Goal: Task Accomplishment & Management: Manage account settings

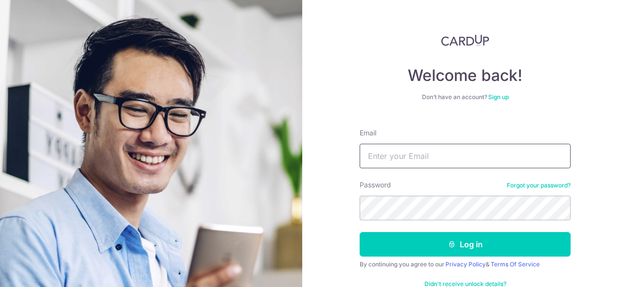
drag, startPoint x: 0, startPoint y: 0, endPoint x: 377, endPoint y: 152, distance: 406.9
click at [377, 152] on input "Email" at bounding box center [465, 156] width 211 height 25
type input "[EMAIL_ADDRESS][DOMAIN_NAME]"
click at [360, 232] on button "Log in" at bounding box center [465, 244] width 211 height 25
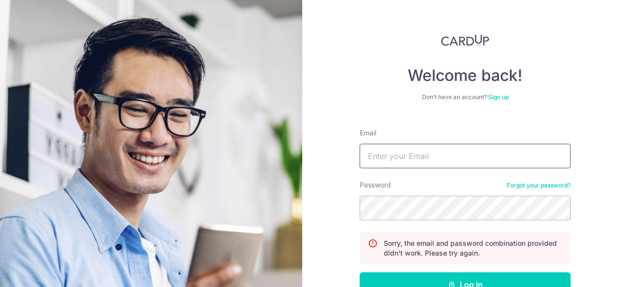
click at [405, 156] on input "Email" at bounding box center [465, 156] width 211 height 25
click at [389, 161] on input "Email" at bounding box center [465, 156] width 211 height 25
type input "[EMAIL_ADDRESS][DOMAIN_NAME]"
click at [360, 272] on button "Log in" at bounding box center [465, 284] width 211 height 25
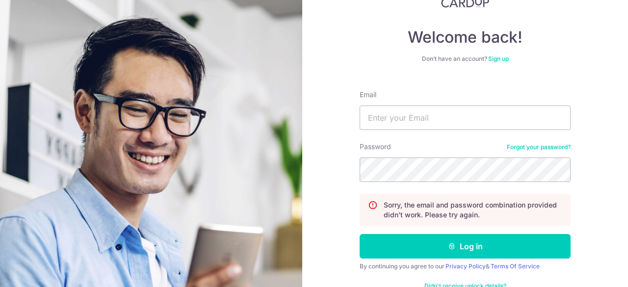
scroll to position [64, 0]
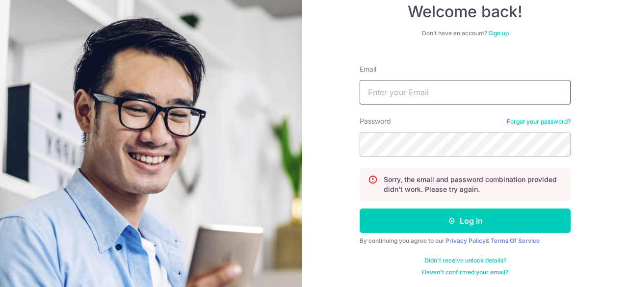
click at [377, 96] on input "Email" at bounding box center [465, 92] width 211 height 25
click at [394, 95] on input "Email" at bounding box center [465, 92] width 211 height 25
type input "[EMAIL_ADDRESS][DOMAIN_NAME]"
click at [360, 209] on button "Log in" at bounding box center [465, 221] width 211 height 25
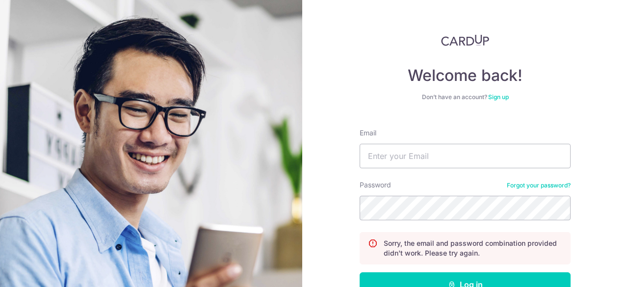
click at [535, 188] on link "Forgot your password?" at bounding box center [539, 186] width 64 height 8
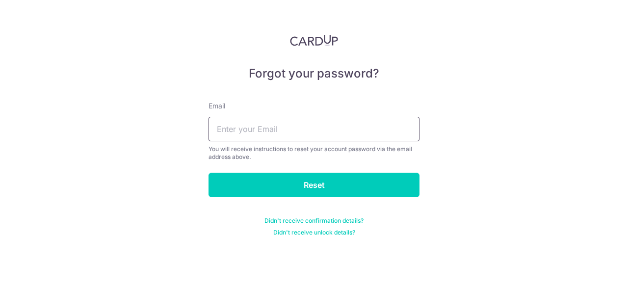
click at [311, 140] on input "text" at bounding box center [314, 129] width 211 height 25
type input "[EMAIL_ADDRESS][DOMAIN_NAME]"
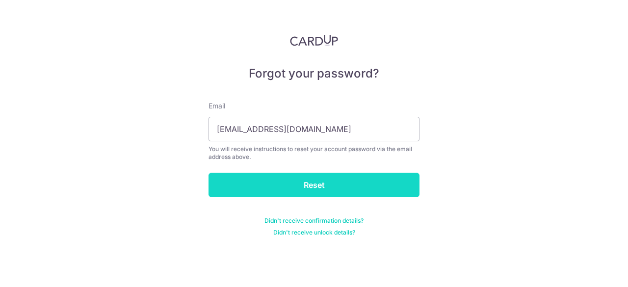
click at [277, 183] on input "Reset" at bounding box center [314, 185] width 211 height 25
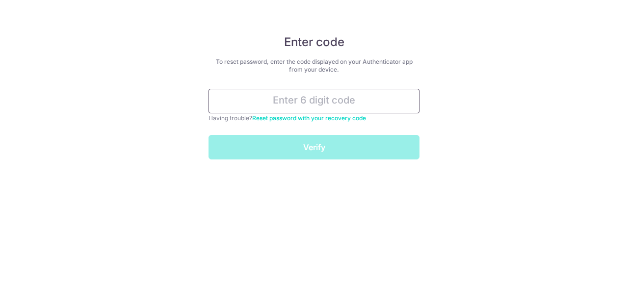
click at [308, 98] on input "text" at bounding box center [314, 101] width 211 height 25
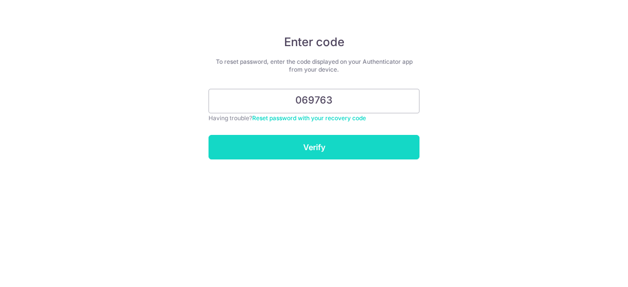
type input "069763"
click at [325, 137] on input "Verify" at bounding box center [314, 147] width 211 height 25
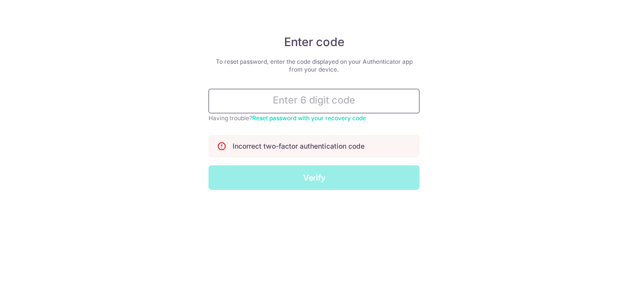
click at [350, 91] on input "text" at bounding box center [314, 101] width 211 height 25
click at [343, 103] on input "text" at bounding box center [314, 101] width 211 height 25
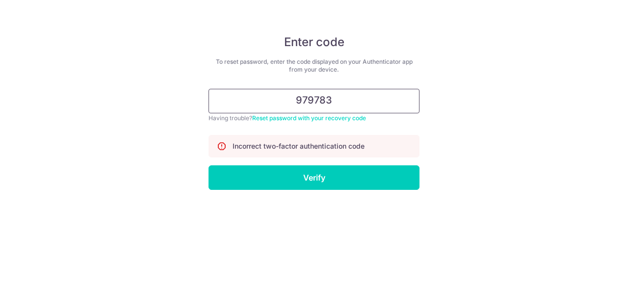
type input "979783"
click at [209, 165] on input "Verify" at bounding box center [314, 177] width 211 height 25
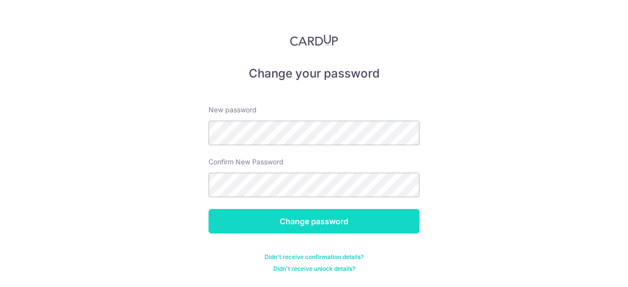
click at [288, 218] on input "Change password" at bounding box center [314, 221] width 211 height 25
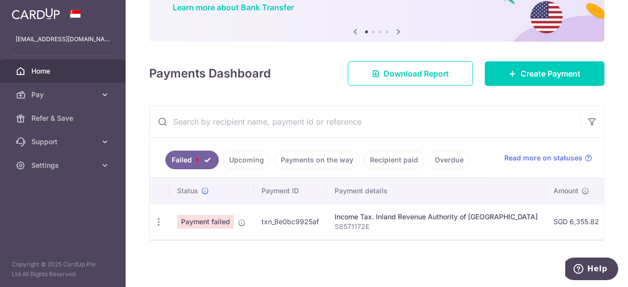
click at [208, 225] on td "Payment failed" at bounding box center [211, 222] width 84 height 36
drag, startPoint x: 204, startPoint y: 219, endPoint x: 165, endPoint y: 218, distance: 38.8
click at [203, 219] on span "Payment failed" at bounding box center [205, 222] width 57 height 14
click at [156, 219] on icon "button" at bounding box center [159, 222] width 10 height 10
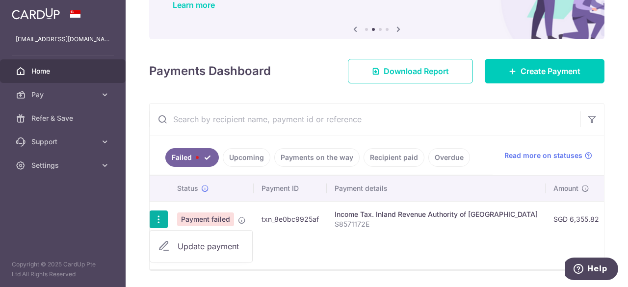
click at [204, 241] on span "Update payment" at bounding box center [211, 246] width 67 height 12
radio input "true"
type input "6,355.82"
type input "S8571172E"
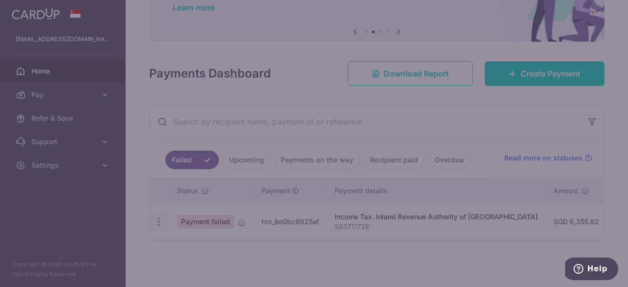
type input "MLTAX25R"
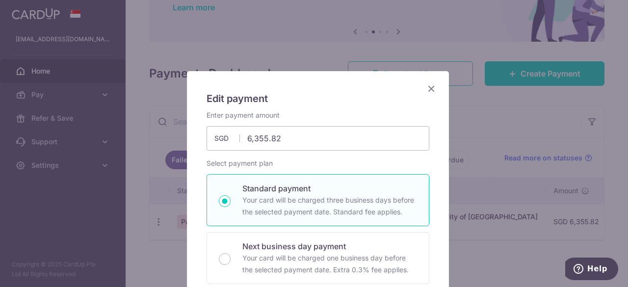
click at [427, 86] on icon "Close" at bounding box center [431, 88] width 12 height 12
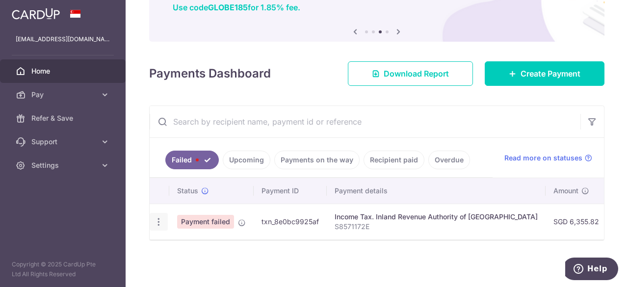
click at [160, 217] on icon "button" at bounding box center [159, 222] width 10 height 10
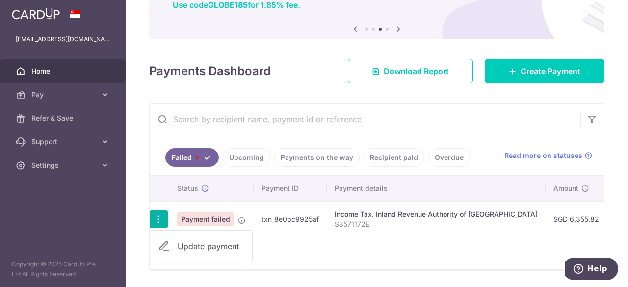
click at [444, 233] on td "Income Tax. Inland Revenue Authority of [GEOGRAPHIC_DATA] S8571172E" at bounding box center [436, 219] width 219 height 36
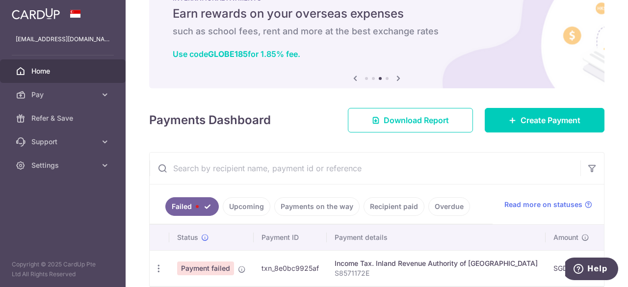
scroll to position [86, 0]
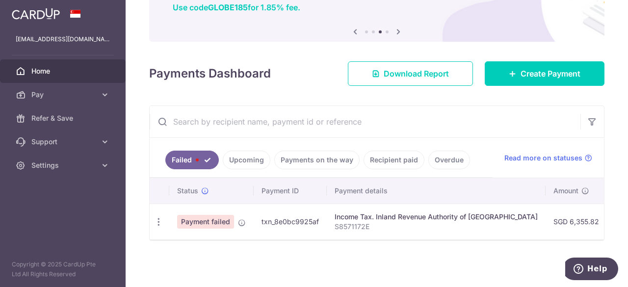
click at [281, 217] on td "txn_8e0bc9925af" at bounding box center [290, 222] width 73 height 36
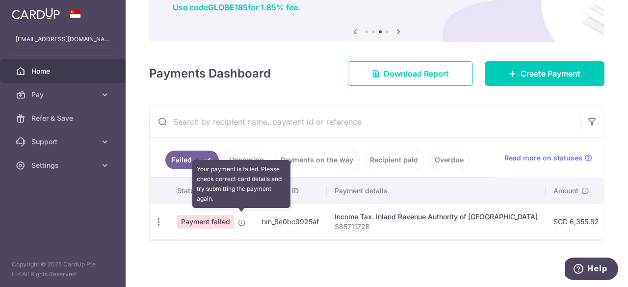
click at [244, 219] on icon at bounding box center [242, 223] width 8 height 8
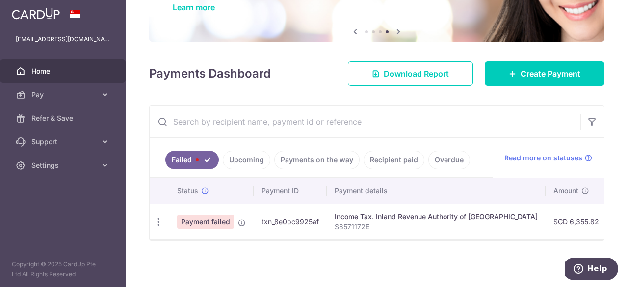
click at [218, 218] on span "Payment failed" at bounding box center [205, 222] width 57 height 14
click at [160, 218] on icon "button" at bounding box center [159, 222] width 10 height 10
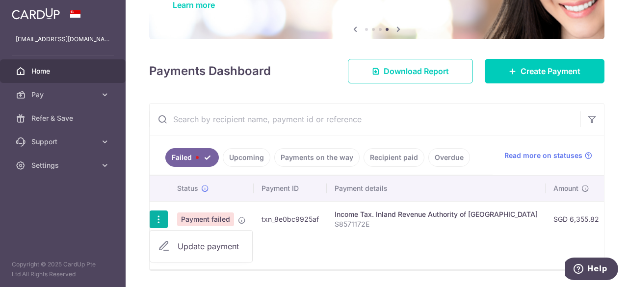
click at [198, 240] on span "Update payment" at bounding box center [211, 246] width 67 height 12
radio input "true"
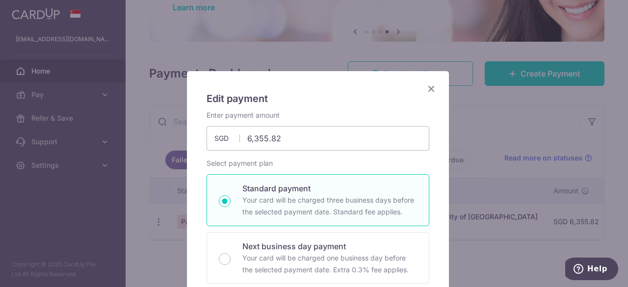
scroll to position [0, 0]
click at [433, 84] on icon "Close" at bounding box center [431, 88] width 12 height 12
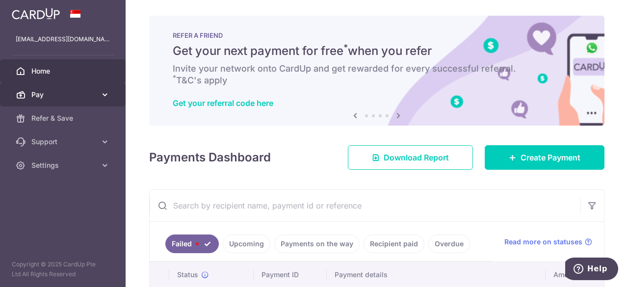
click at [52, 100] on link "Pay" at bounding box center [63, 95] width 126 height 24
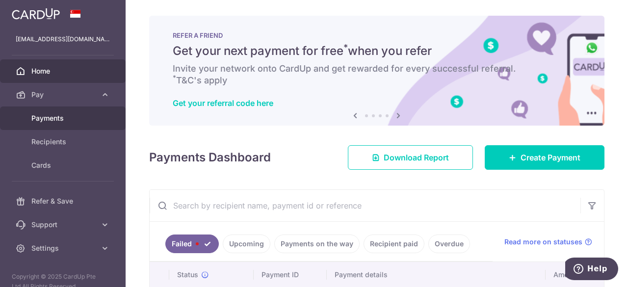
click at [48, 115] on span "Payments" at bounding box center [63, 118] width 65 height 10
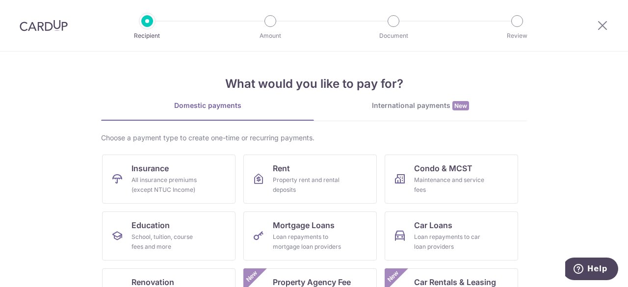
click at [41, 20] on img at bounding box center [44, 26] width 48 height 12
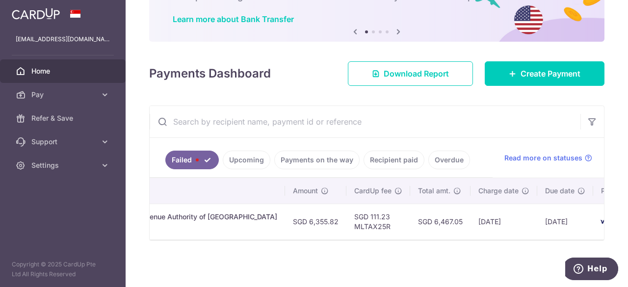
scroll to position [0, 288]
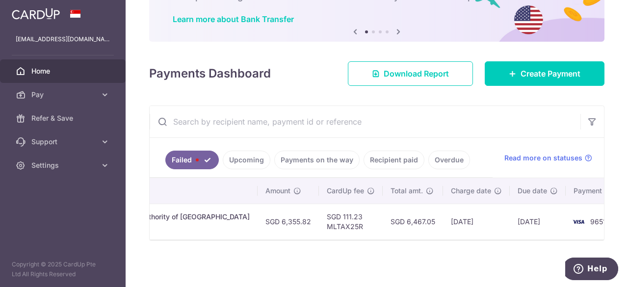
click at [569, 221] on img at bounding box center [579, 222] width 20 height 12
click at [443, 215] on td "[DATE]" at bounding box center [476, 222] width 67 height 36
click at [245, 159] on link "Upcoming" at bounding box center [247, 160] width 48 height 19
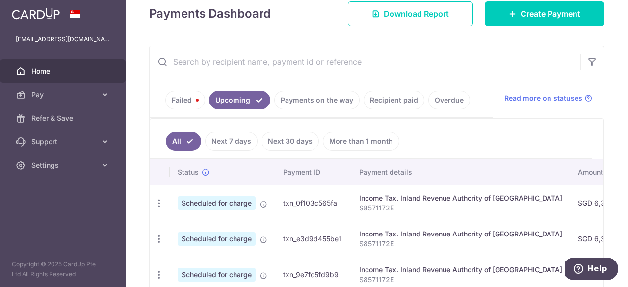
scroll to position [146, 0]
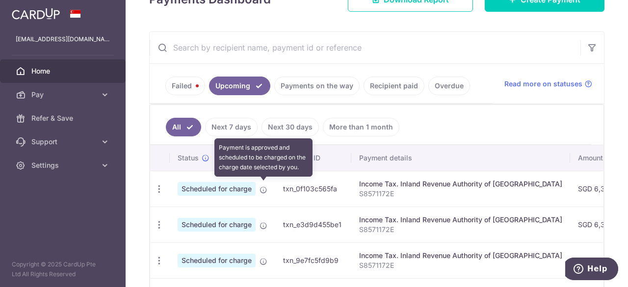
click at [264, 190] on icon at bounding box center [264, 190] width 8 height 8
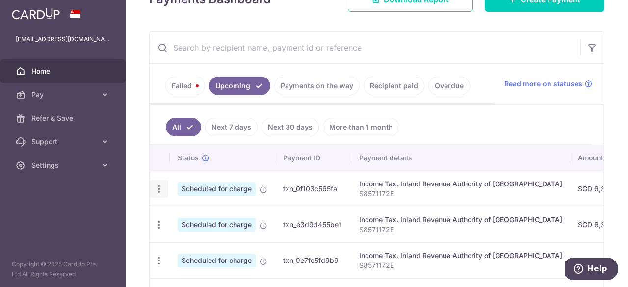
click at [158, 187] on icon "button" at bounding box center [159, 189] width 10 height 10
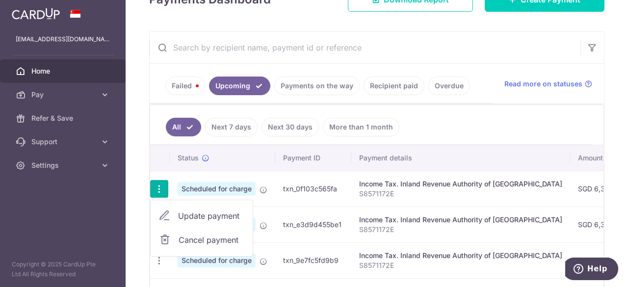
click at [267, 148] on th "Status" at bounding box center [223, 158] width 106 height 26
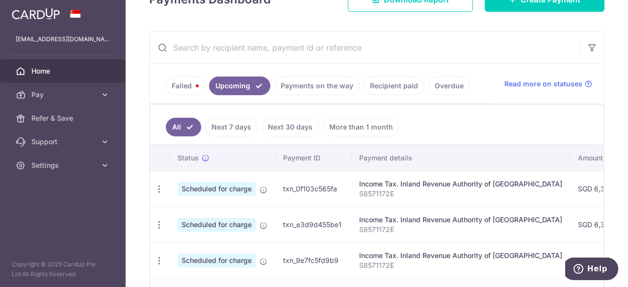
click at [191, 85] on link "Failed" at bounding box center [185, 86] width 40 height 19
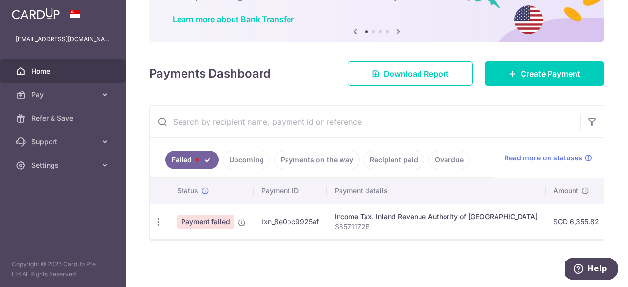
scroll to position [75, 0]
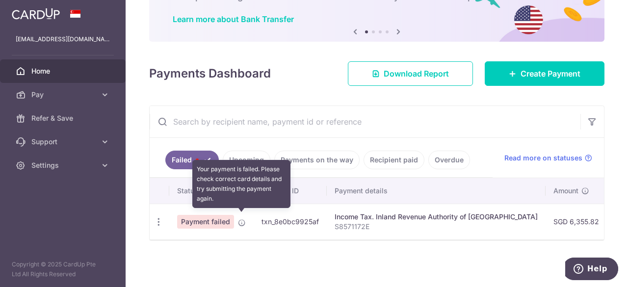
click at [243, 219] on icon at bounding box center [242, 223] width 8 height 8
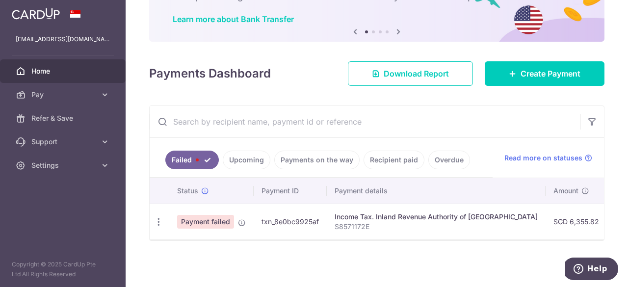
click at [246, 159] on link "Upcoming" at bounding box center [247, 160] width 48 height 19
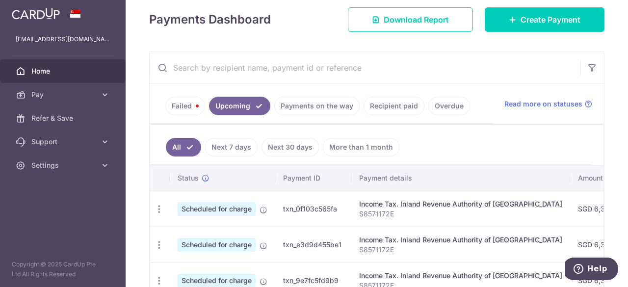
scroll to position [173, 0]
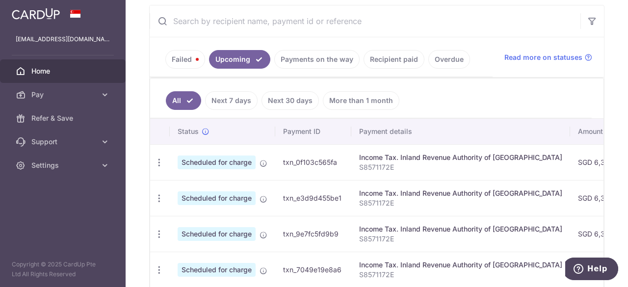
click at [190, 55] on link "Failed" at bounding box center [185, 59] width 40 height 19
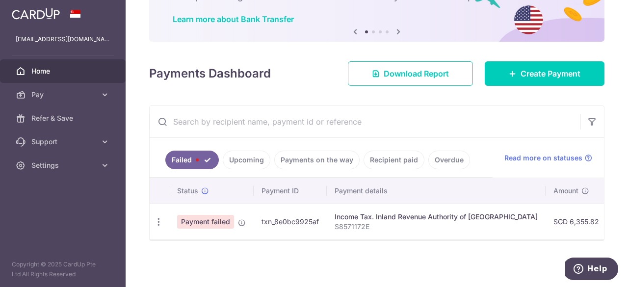
scroll to position [75, 0]
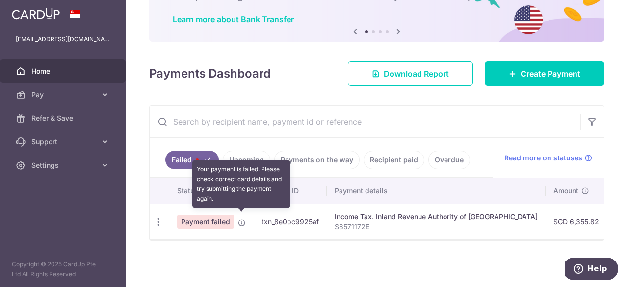
click at [238, 219] on icon at bounding box center [242, 223] width 8 height 8
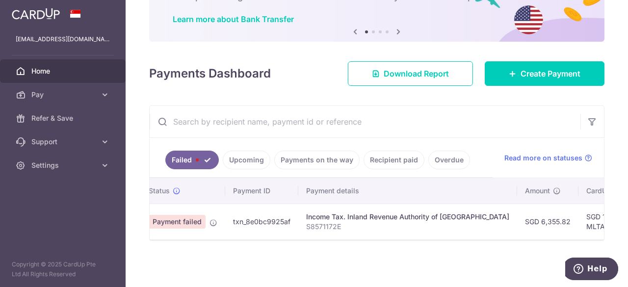
scroll to position [0, 0]
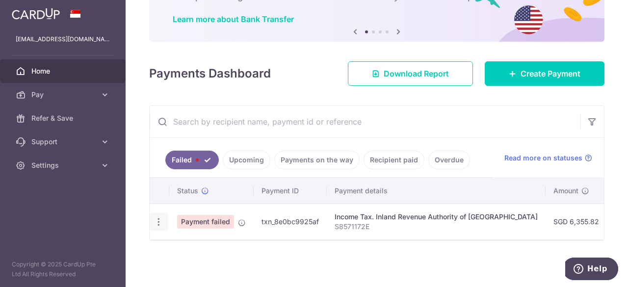
click at [160, 217] on icon "button" at bounding box center [159, 222] width 10 height 10
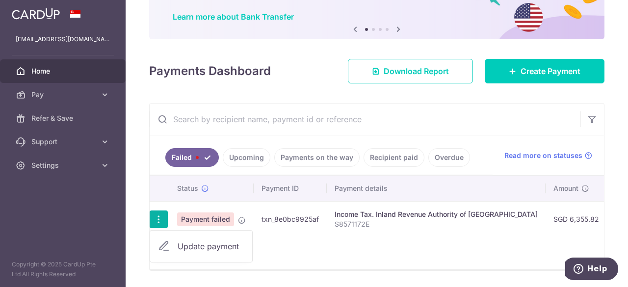
click at [194, 244] on span "Update payment" at bounding box center [211, 246] width 67 height 12
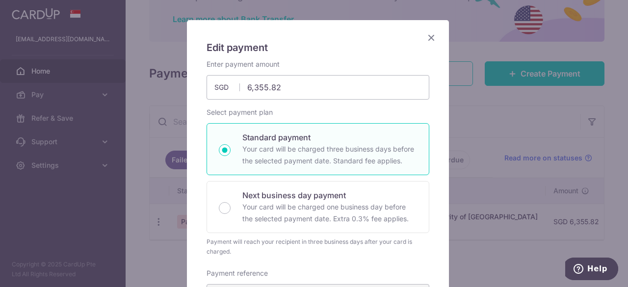
scroll to position [49, 0]
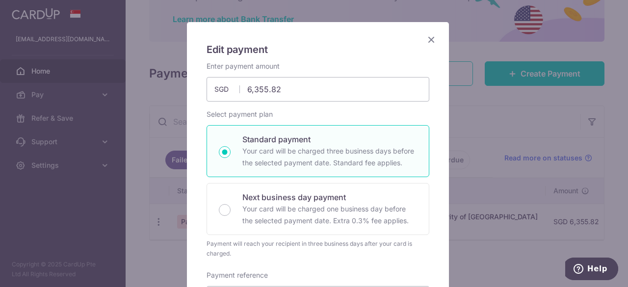
click at [425, 37] on icon "Close" at bounding box center [431, 39] width 12 height 12
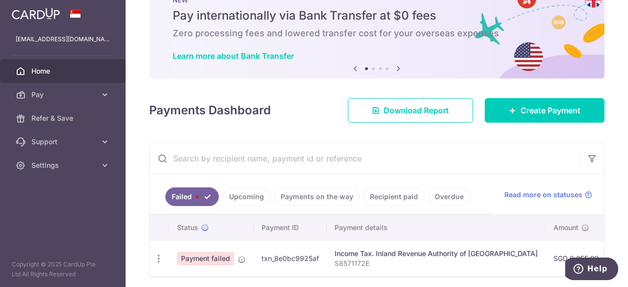
scroll to position [75, 0]
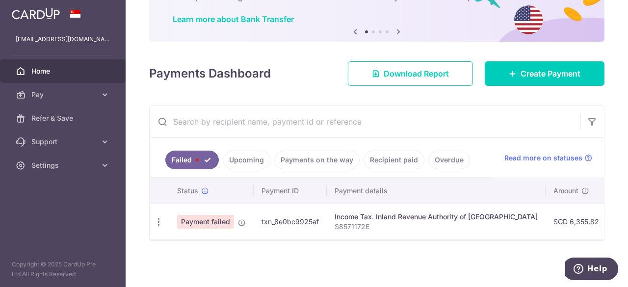
click at [243, 153] on link "Upcoming" at bounding box center [247, 160] width 48 height 19
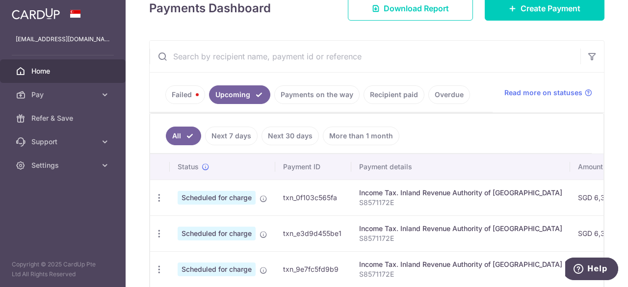
scroll to position [173, 0]
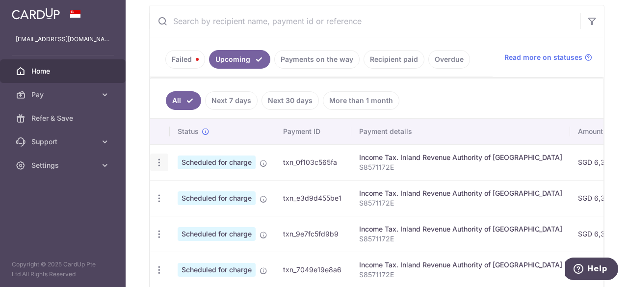
click at [160, 159] on icon "button" at bounding box center [159, 163] width 10 height 10
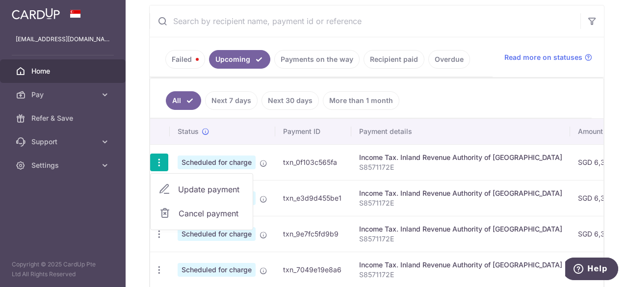
click at [388, 171] on td "Income Tax. Inland Revenue Authority of Singapore S8571172E" at bounding box center [460, 162] width 219 height 36
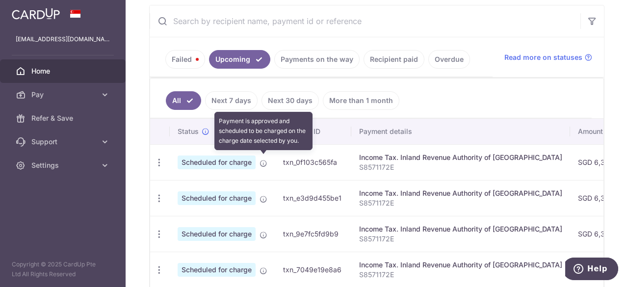
click at [261, 161] on icon at bounding box center [264, 163] width 8 height 8
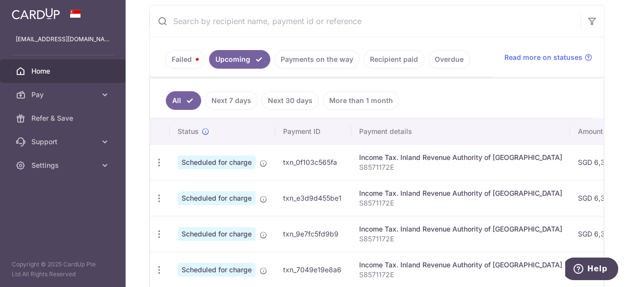
click at [292, 57] on link "Payments on the way" at bounding box center [316, 59] width 85 height 19
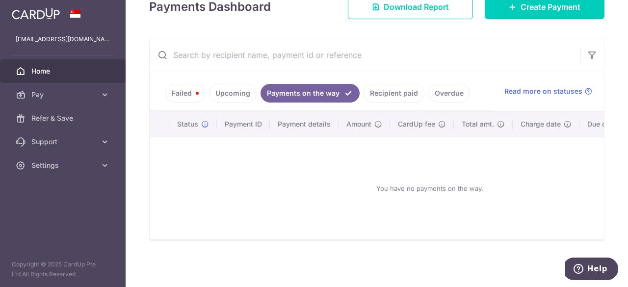
click at [381, 84] on link "Recipient paid" at bounding box center [394, 93] width 61 height 19
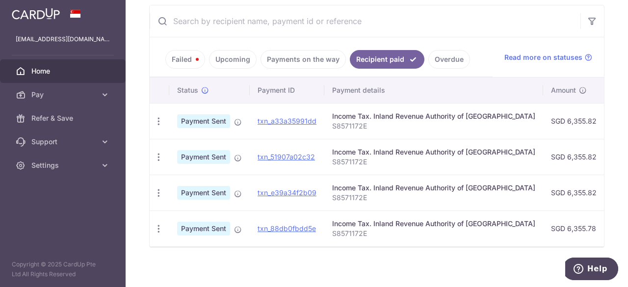
click at [437, 61] on link "Overdue" at bounding box center [449, 59] width 42 height 19
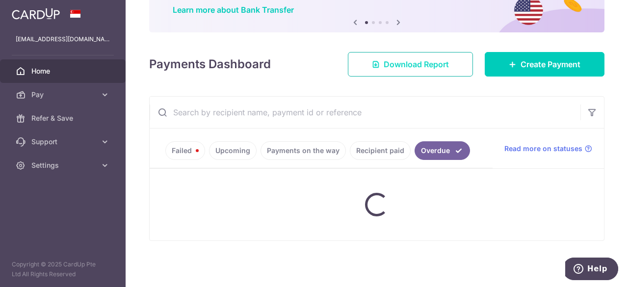
scroll to position [141, 0]
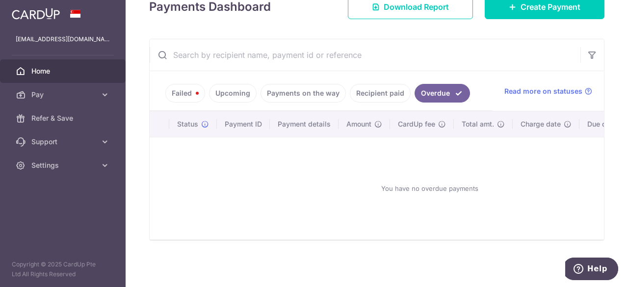
click at [185, 95] on link "Failed" at bounding box center [185, 93] width 40 height 19
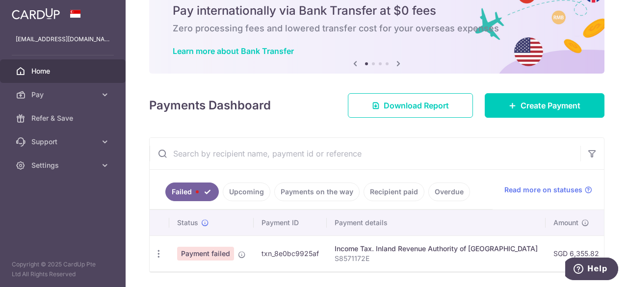
scroll to position [75, 0]
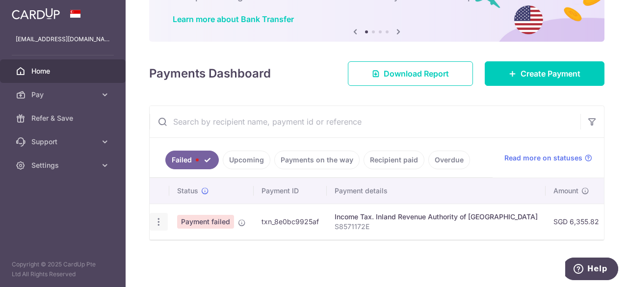
click at [156, 217] on icon "button" at bounding box center [159, 222] width 10 height 10
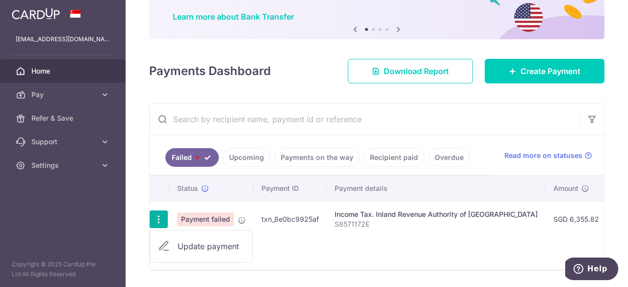
click at [163, 244] on icon at bounding box center [164, 246] width 12 height 12
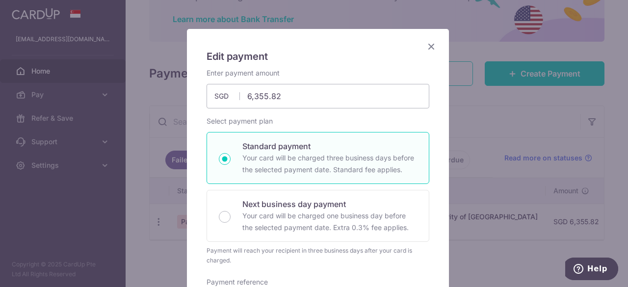
scroll to position [98, 0]
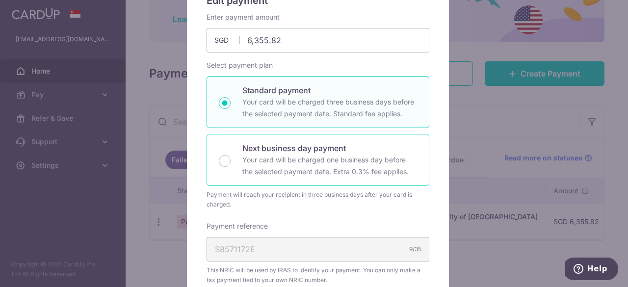
click at [261, 163] on p "Your card will be charged one business day before the selected payment date. Ex…" at bounding box center [329, 166] width 175 height 24
click at [231, 163] on input "Next business day payment Your card will be charged one business day before the…" at bounding box center [225, 161] width 12 height 12
radio input "false"
radio input "true"
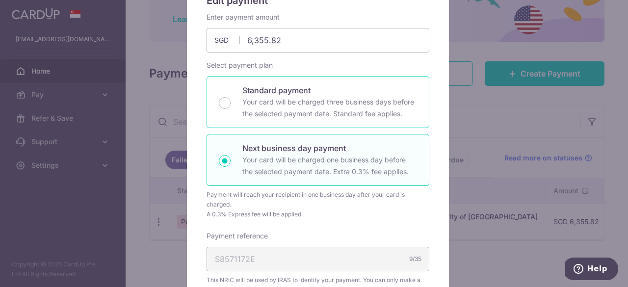
click at [273, 101] on p "Your card will be charged three business days before the selected payment date.…" at bounding box center [329, 108] width 175 height 24
click at [231, 101] on input "Standard payment Your card will be charged three business days before the selec…" at bounding box center [225, 103] width 12 height 12
radio input "true"
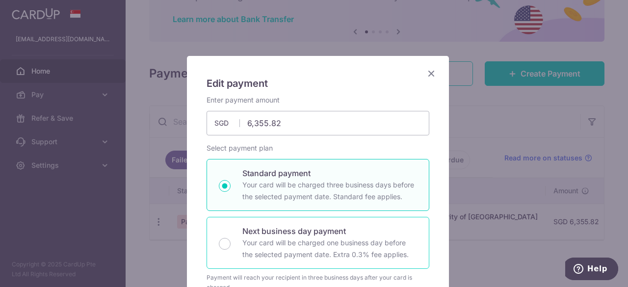
scroll to position [0, 0]
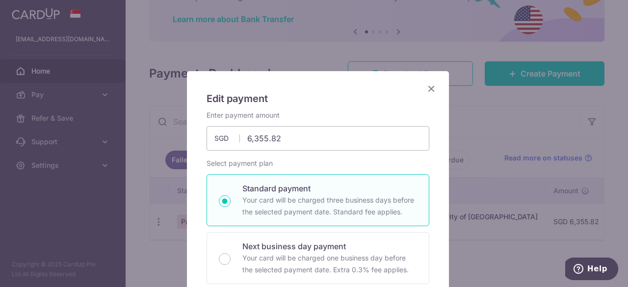
click at [426, 85] on icon "Close" at bounding box center [431, 88] width 12 height 12
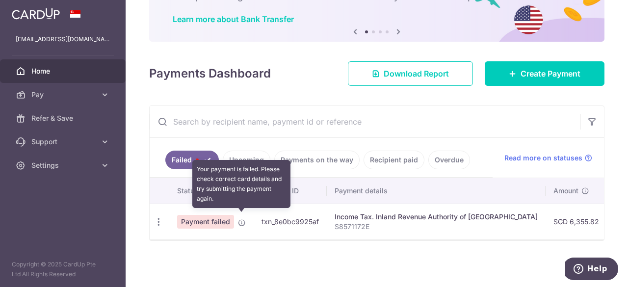
click at [242, 219] on icon at bounding box center [242, 223] width 8 height 8
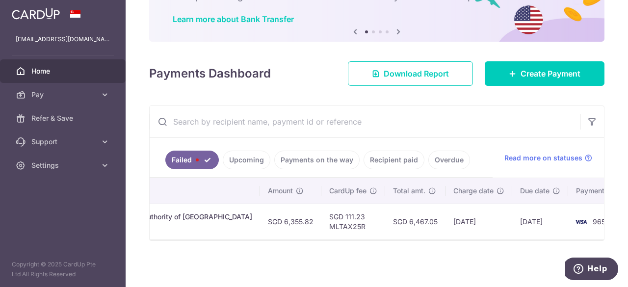
scroll to position [0, 288]
click at [590, 218] on span "9651" at bounding box center [598, 221] width 16 height 8
click at [510, 220] on td "[DATE]" at bounding box center [538, 222] width 56 height 36
click at [510, 219] on td "[DATE]" at bounding box center [538, 222] width 56 height 36
click at [443, 217] on td "[DATE]" at bounding box center [476, 222] width 67 height 36
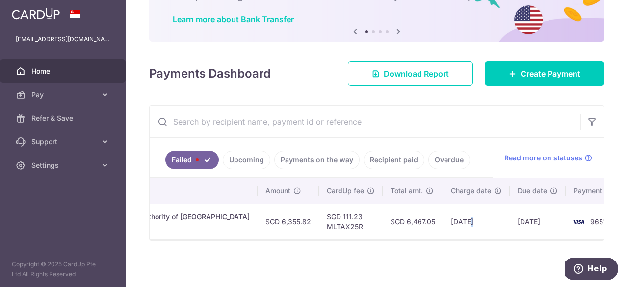
click at [443, 217] on td "[DATE]" at bounding box center [476, 222] width 67 height 36
click at [443, 218] on td "[DATE]" at bounding box center [476, 222] width 67 height 36
click at [532, 158] on span "Read more on statuses" at bounding box center [543, 158] width 78 height 10
click at [600, 267] on span "Help" at bounding box center [597, 269] width 20 height 9
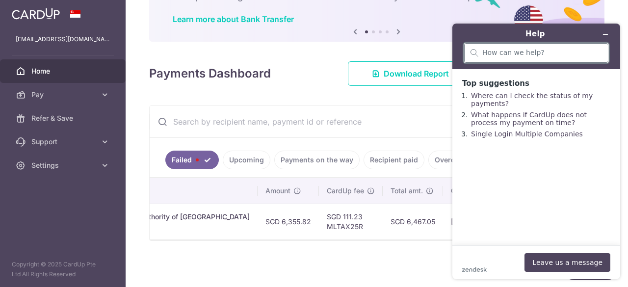
click at [509, 53] on input "search" at bounding box center [542, 53] width 120 height 9
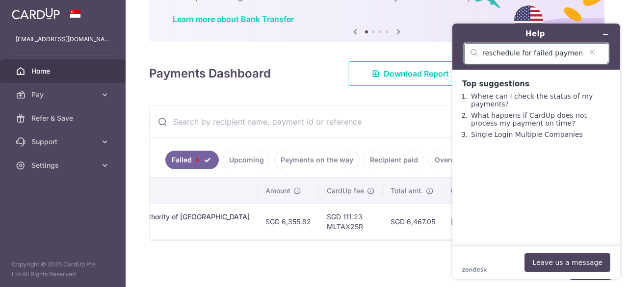
type input "reschedule for failed payment"
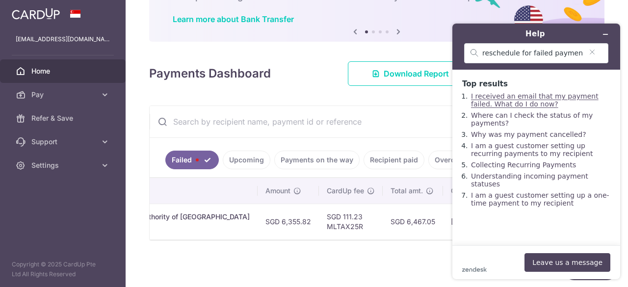
click at [516, 103] on link "I received an email that my payment failed. What do I do now?" at bounding box center [535, 100] width 128 height 16
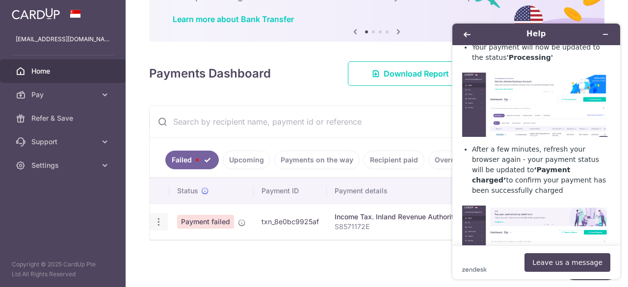
click at [157, 217] on icon "button" at bounding box center [159, 222] width 10 height 10
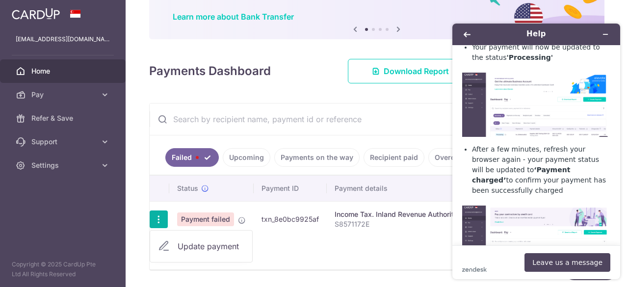
click at [201, 238] on link "Update payment" at bounding box center [201, 247] width 102 height 24
radio input "true"
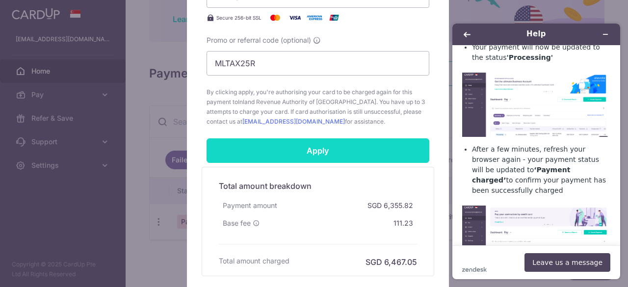
scroll to position [442, 0]
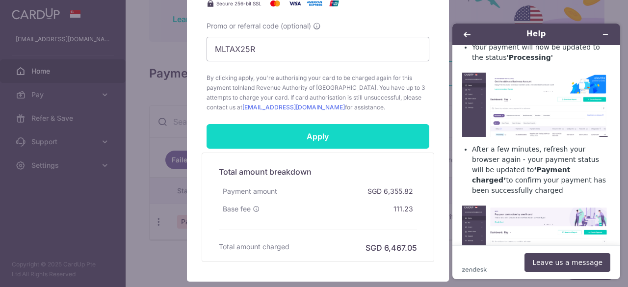
click at [288, 139] on input "Apply" at bounding box center [318, 136] width 223 height 25
